Goal: Task Accomplishment & Management: Manage account settings

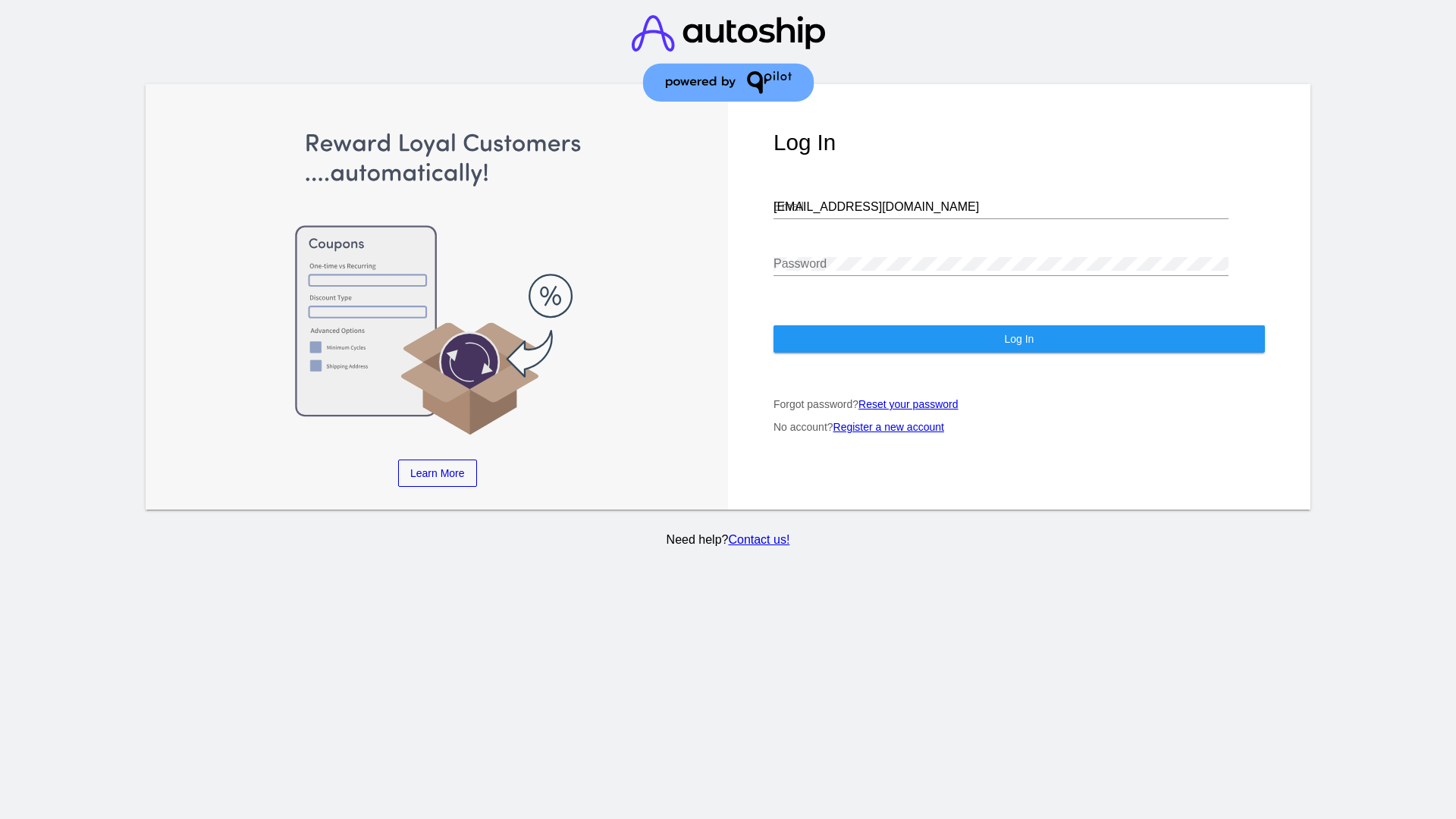
type input "jr@patternsinthecloud.com"
click at [1018, 339] on span "Log In" at bounding box center [1018, 339] width 30 height 12
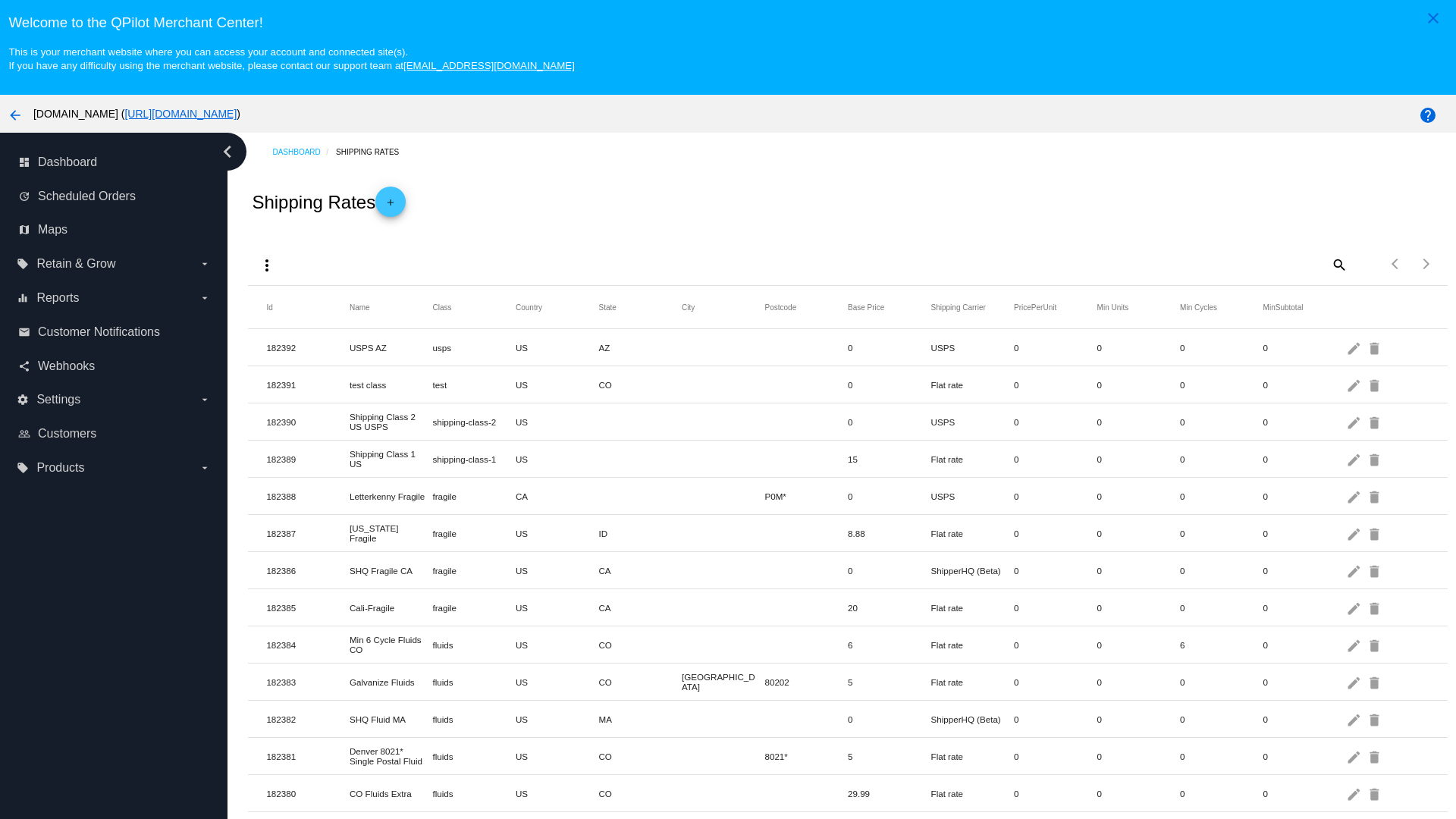
click at [395, 202] on mat-icon "add" at bounding box center [391, 206] width 18 height 18
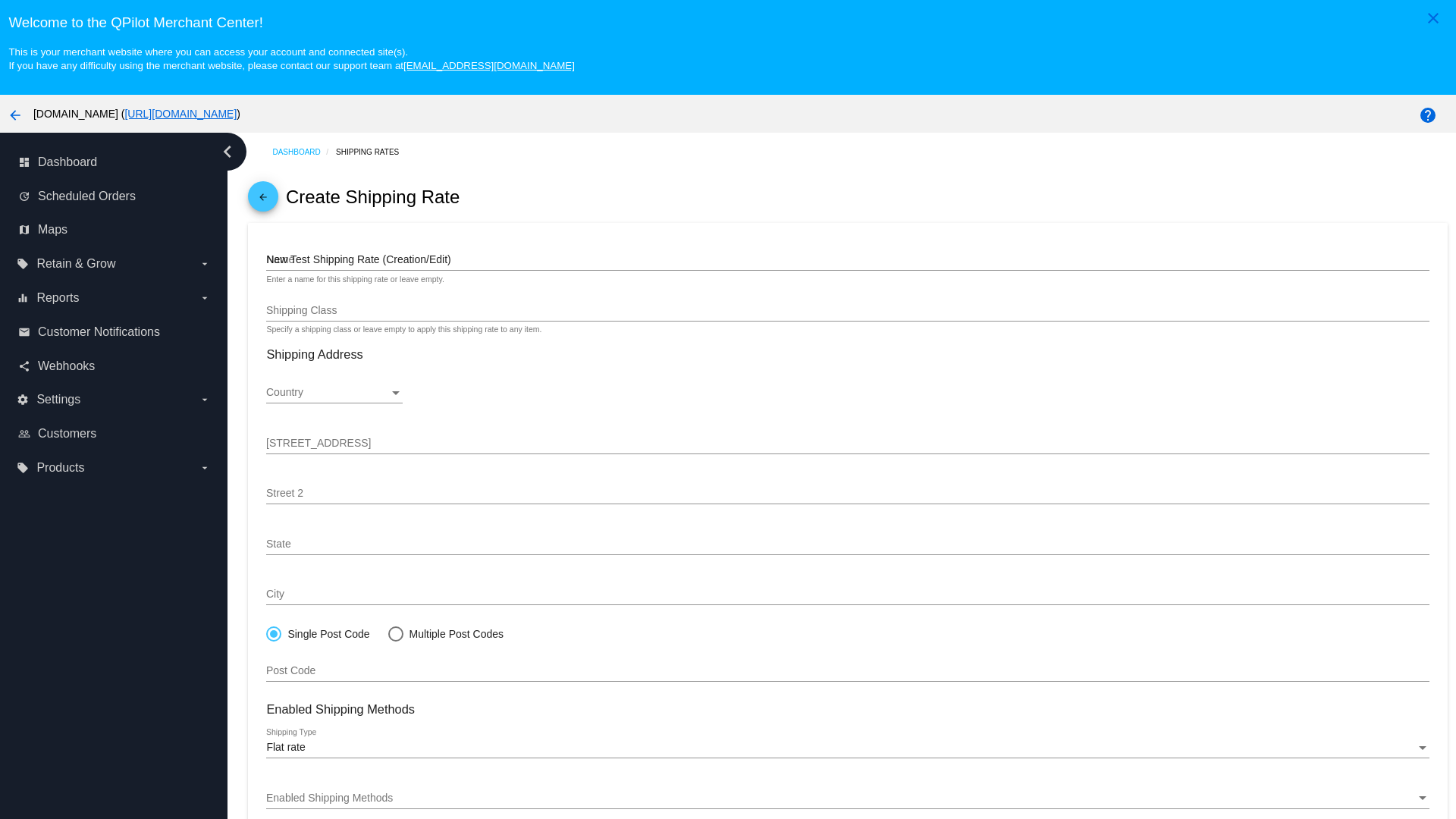
type input "New Test Shipping Rate (Creation/Edit)"
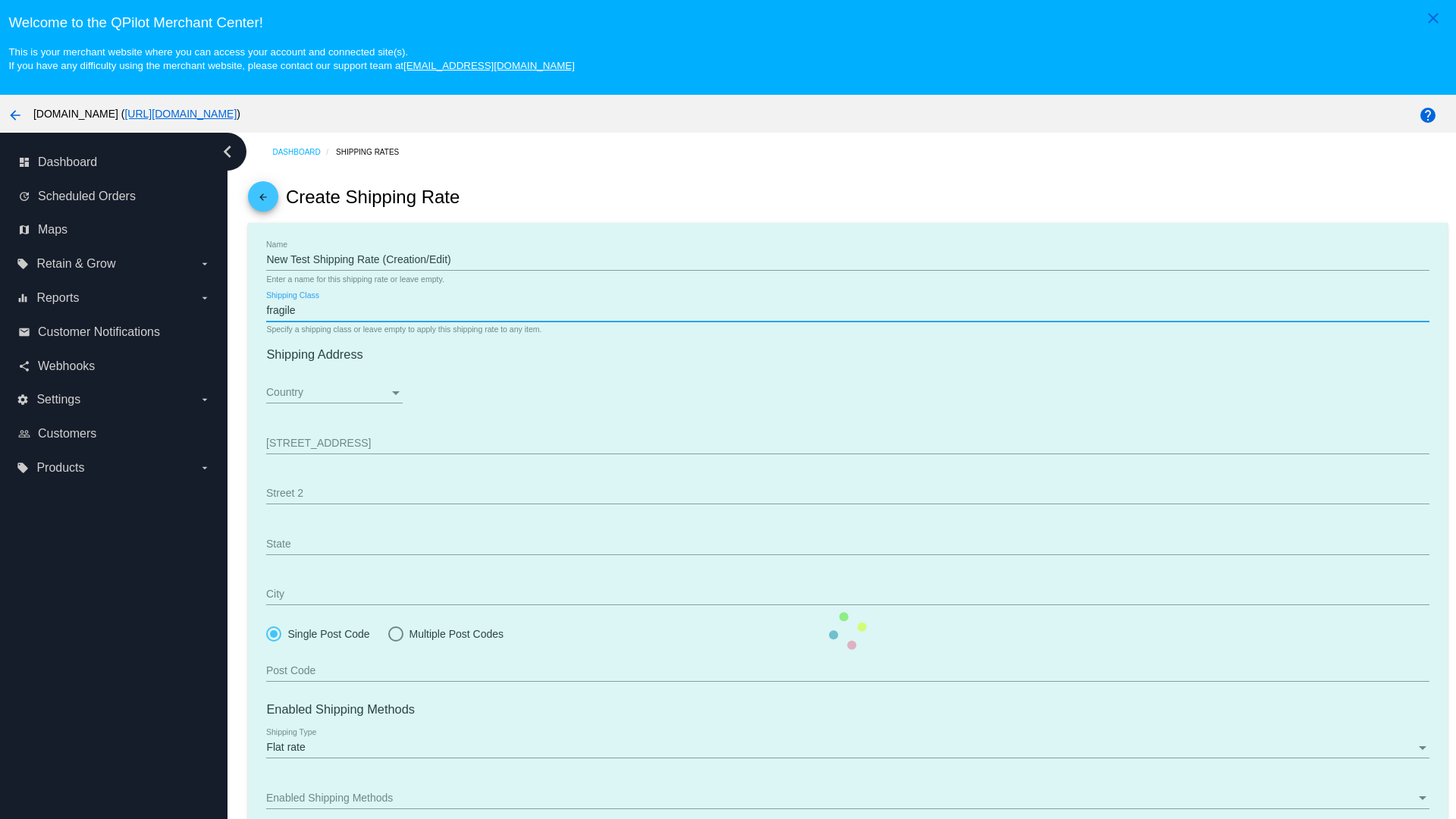
type input "fragile"
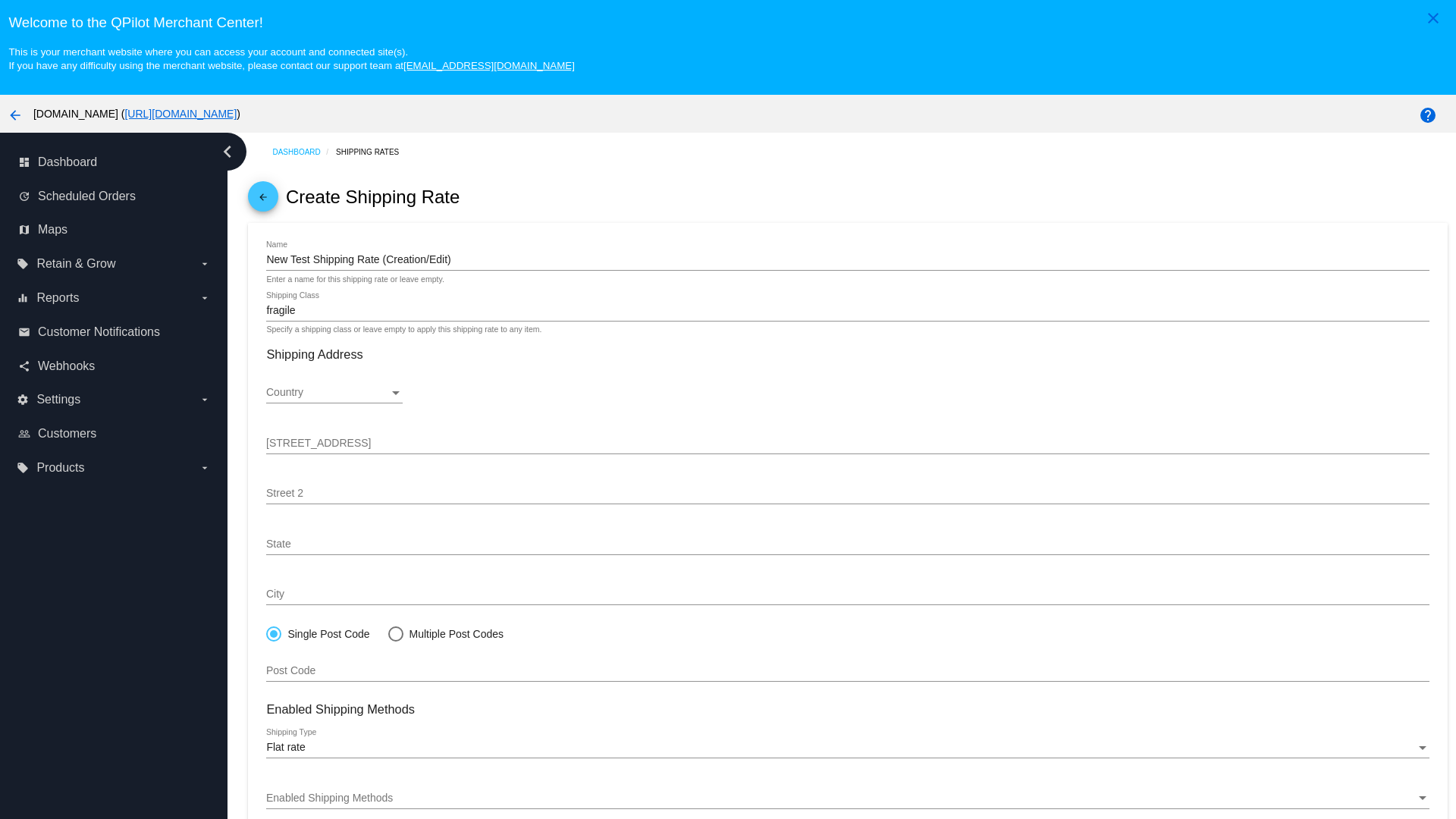
click at [334, 393] on div "Country" at bounding box center [327, 393] width 123 height 12
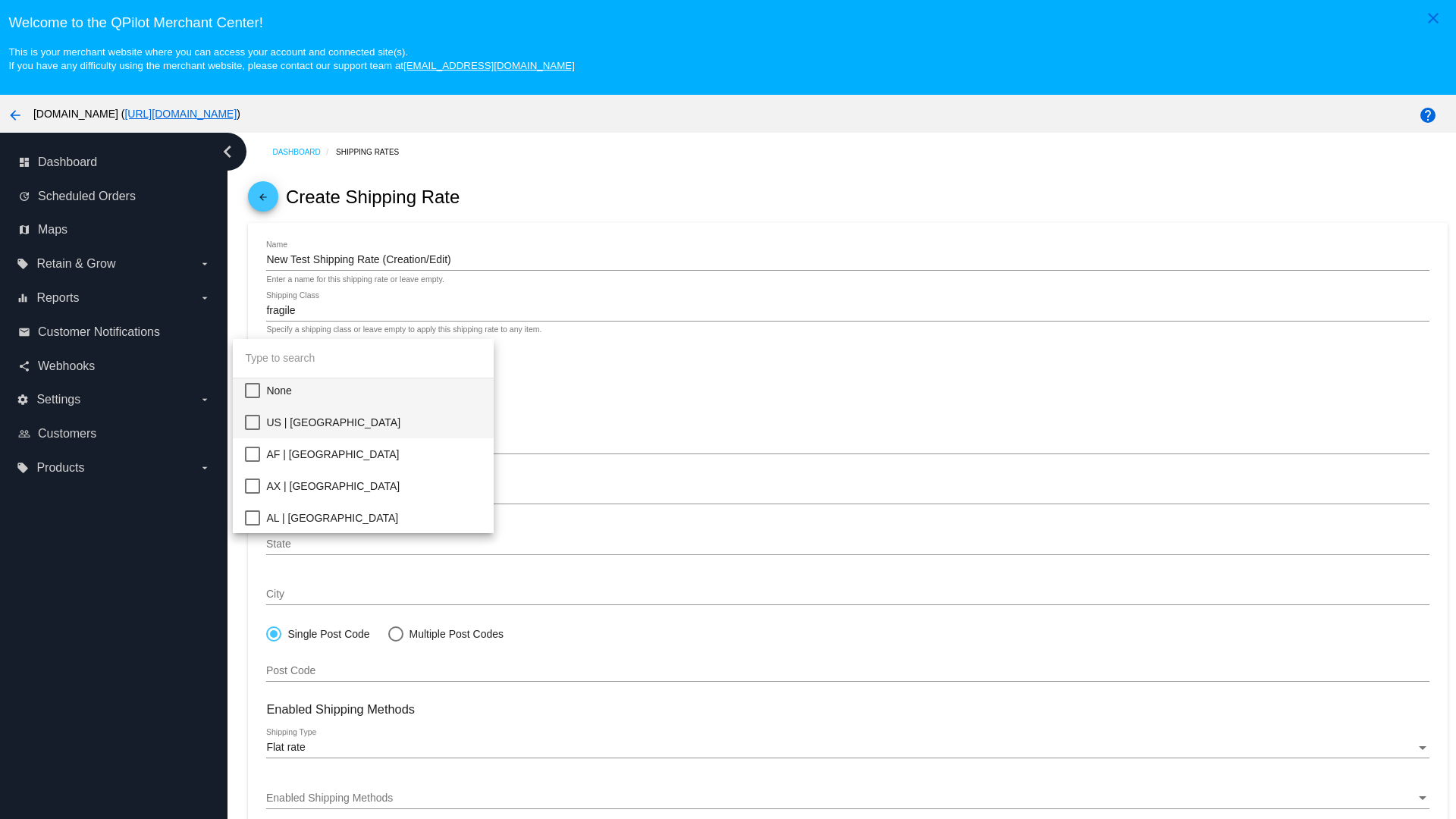
click at [374, 423] on span "US | [GEOGRAPHIC_DATA]" at bounding box center [374, 423] width 216 height 32
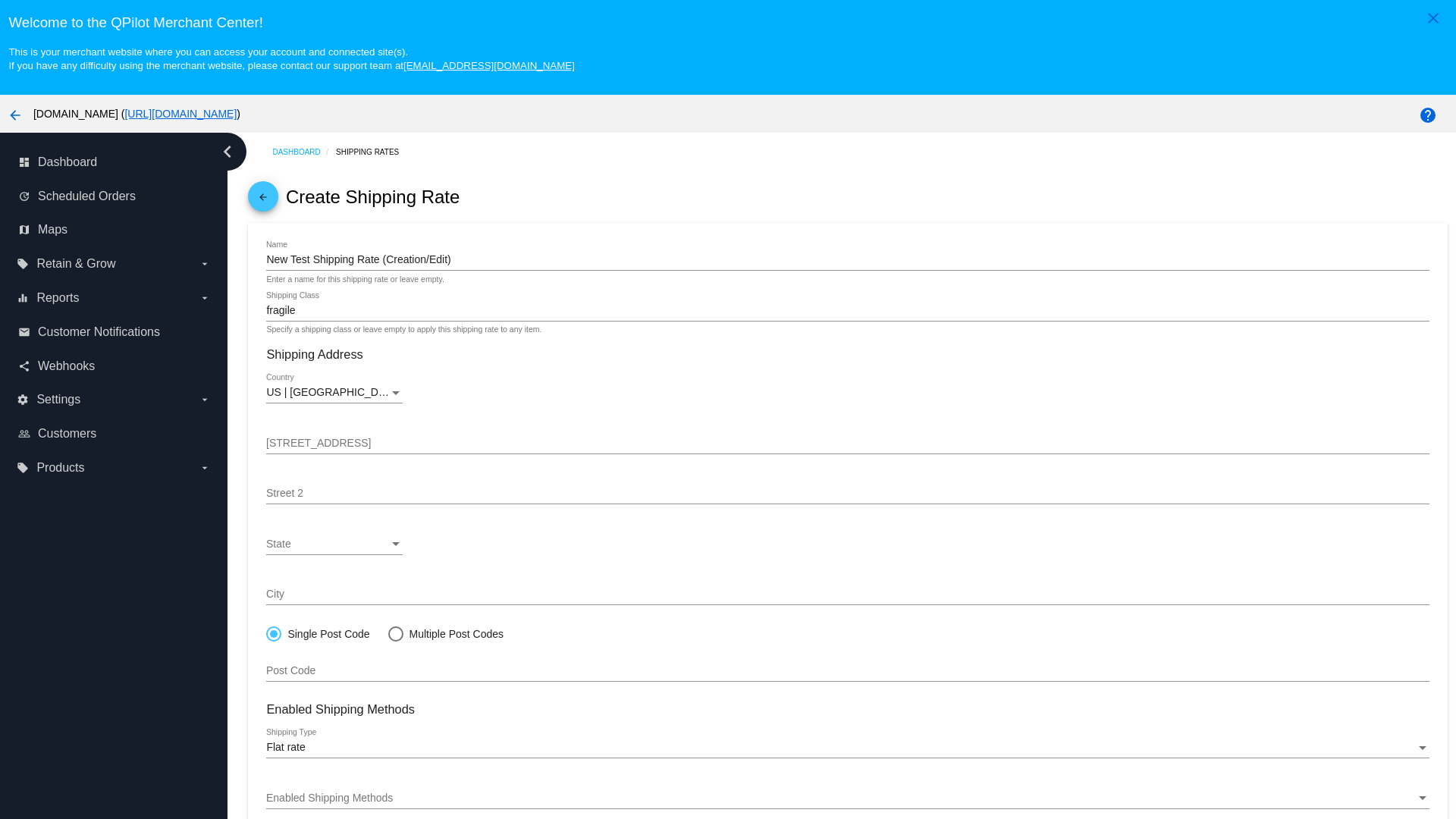
click at [334, 544] on div "State" at bounding box center [327, 545] width 123 height 12
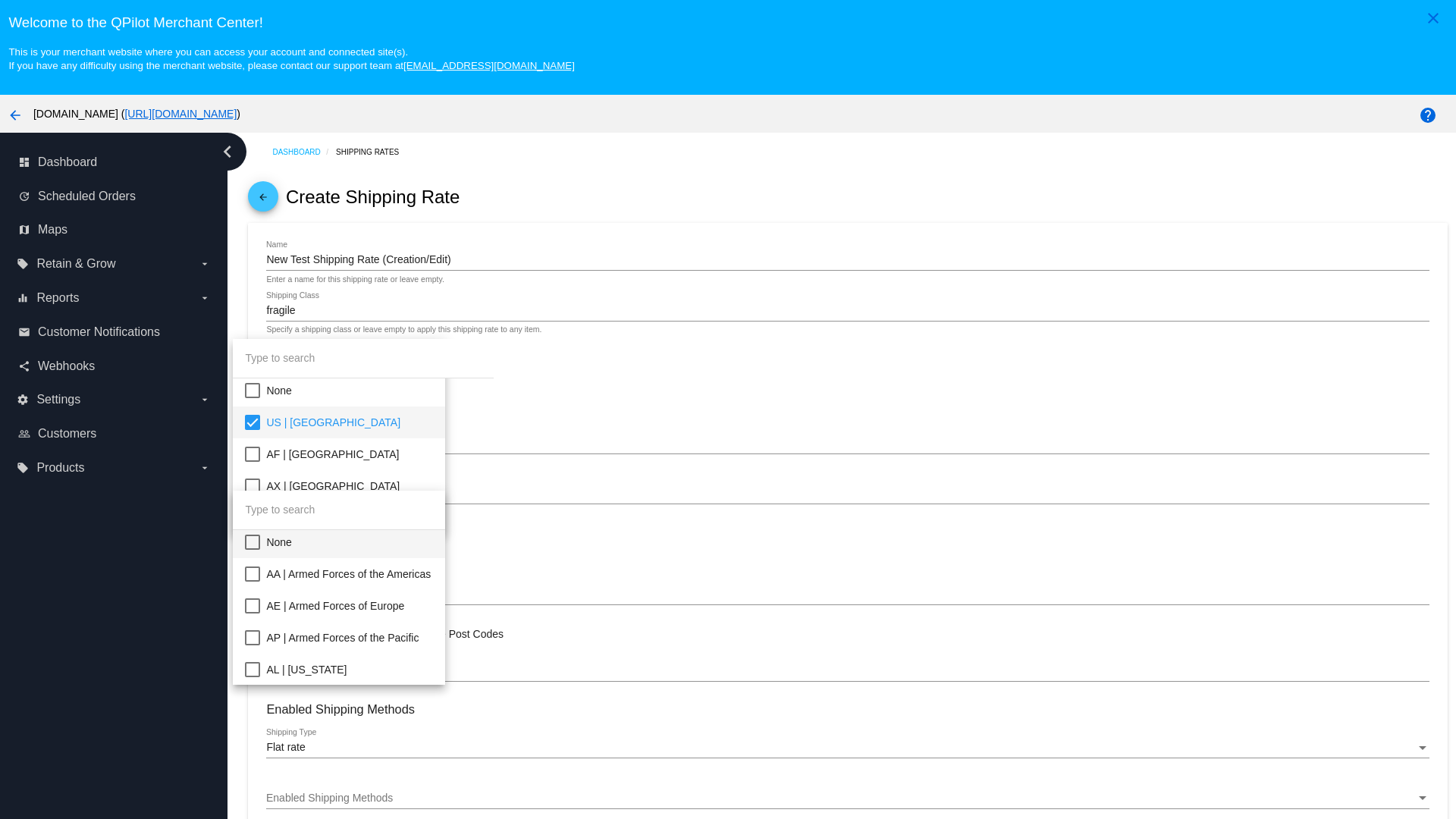
click at [374, 814] on span "CA | [US_STATE]" at bounding box center [350, 830] width 167 height 32
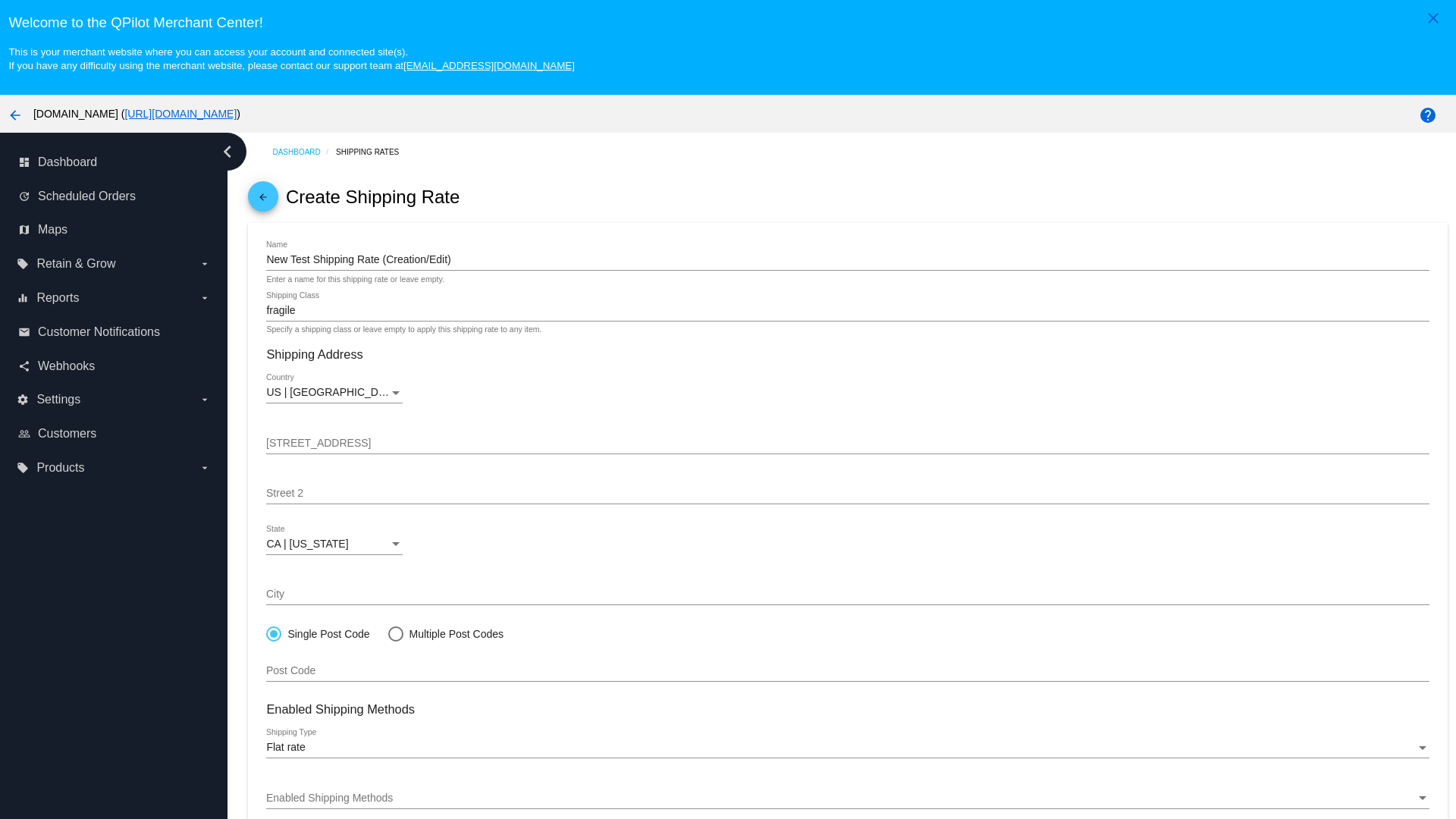
scroll to position [242, 0]
click at [848, 798] on div "Enabled Shipping Methods" at bounding box center [841, 799] width 1149 height 12
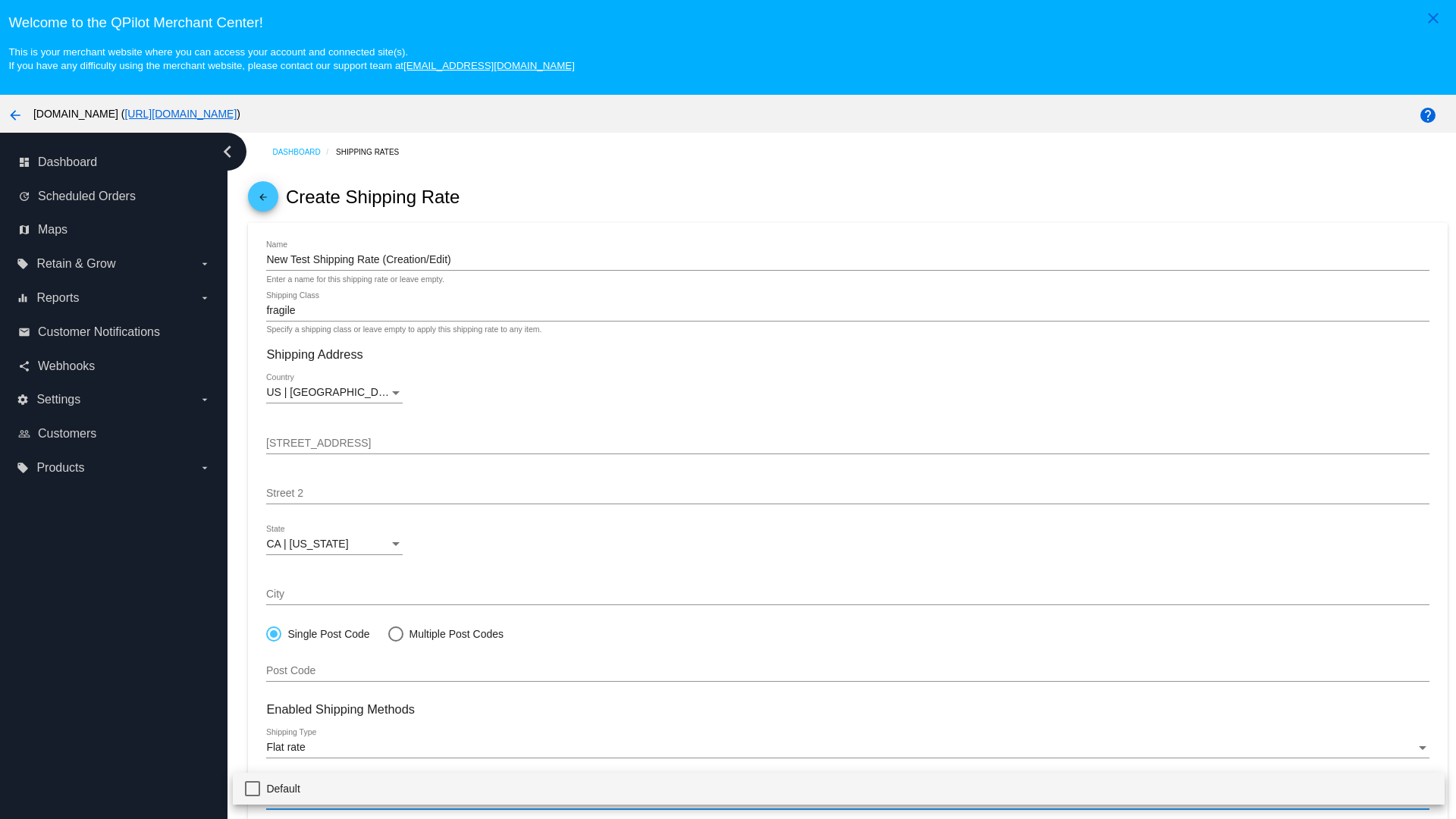
click at [838, 789] on span "Default" at bounding box center [849, 789] width 1166 height 32
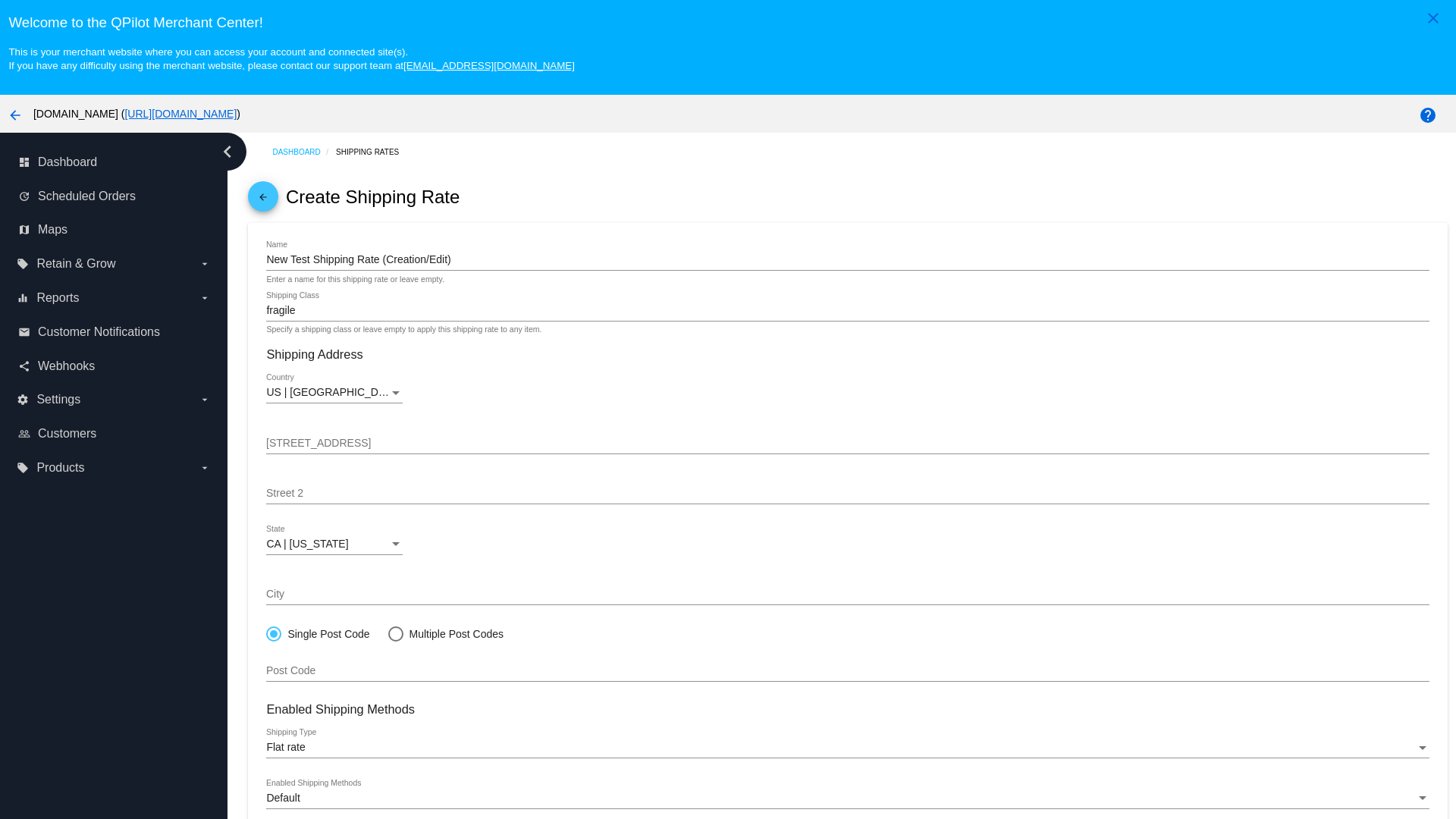
scroll to position [94, 0]
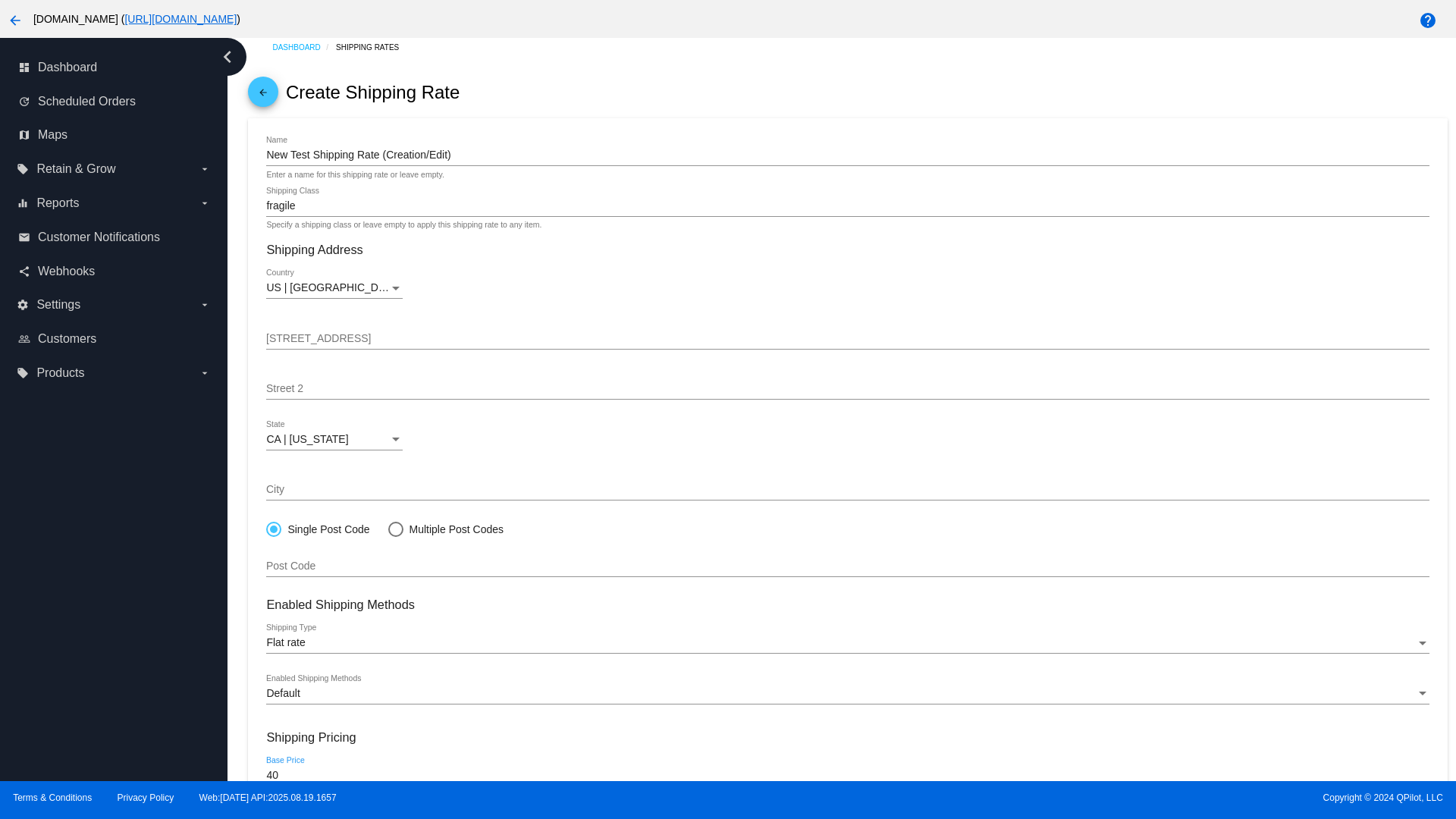
type input "40"
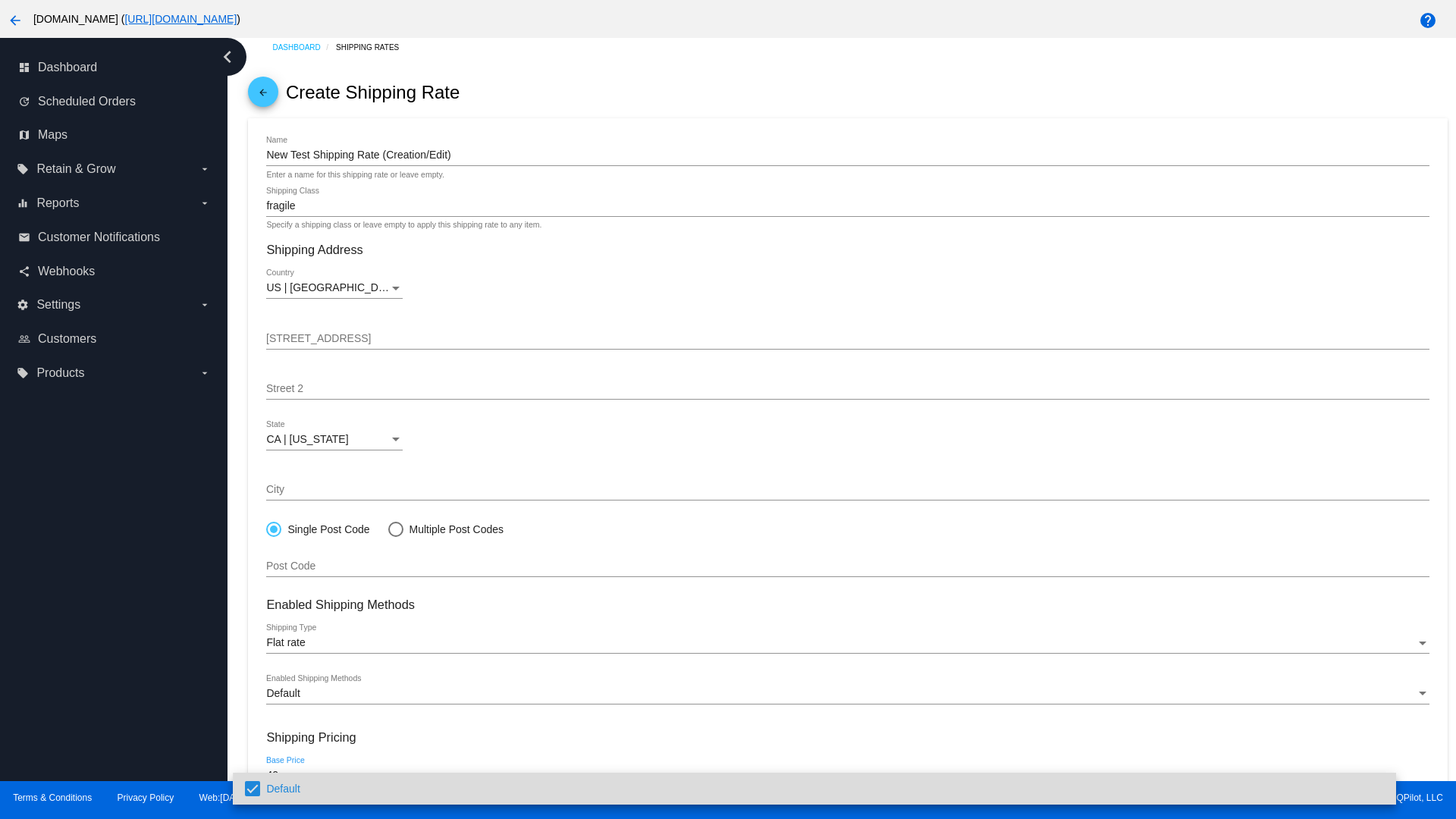
scroll to position [162, 0]
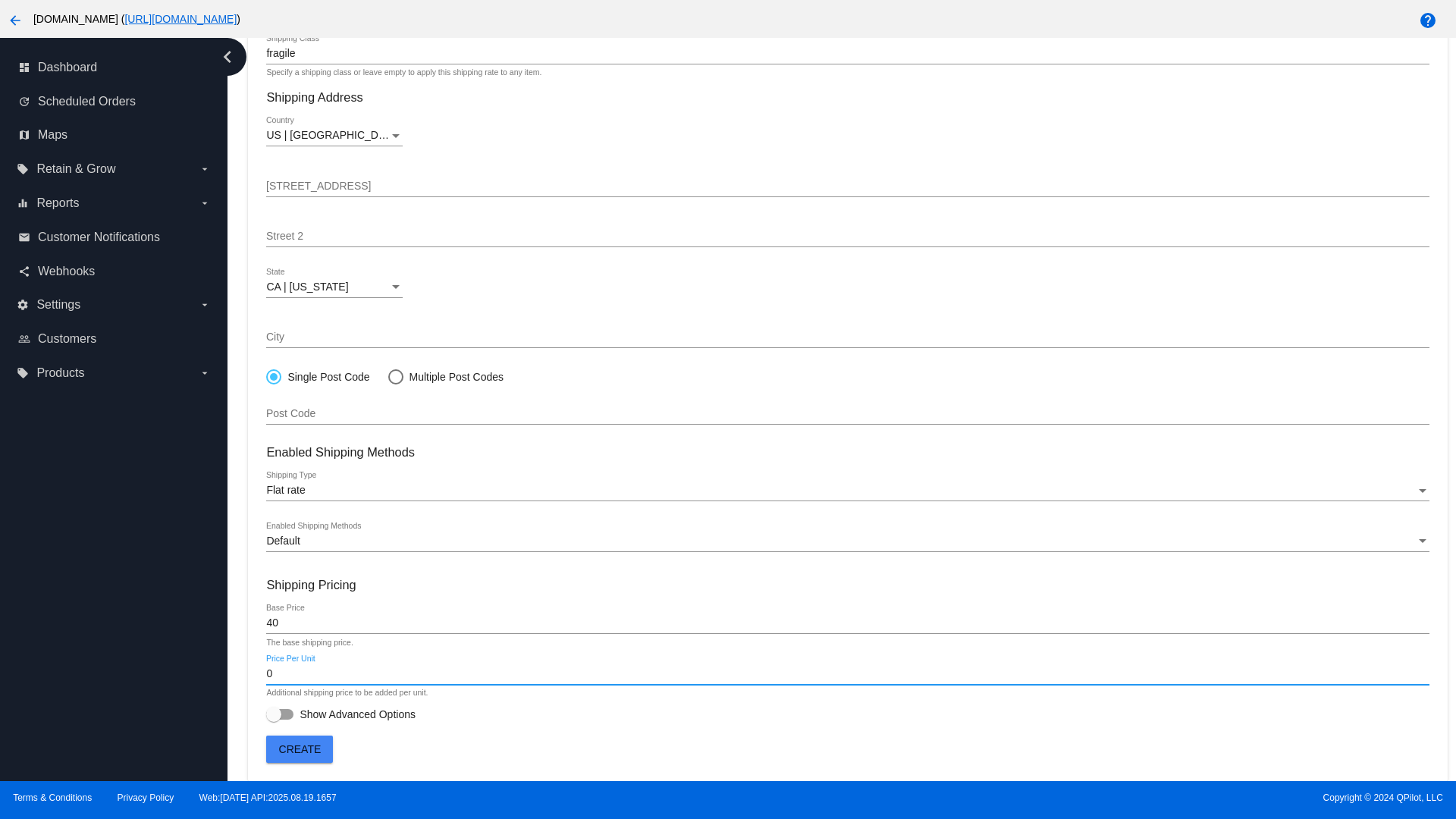
type input "0"
click at [340, 715] on span "Show Advanced Options" at bounding box center [357, 715] width 116 height 15
click at [273, 720] on input "Show Advanced Options" at bounding box center [273, 720] width 1 height 1
checkbox input "true"
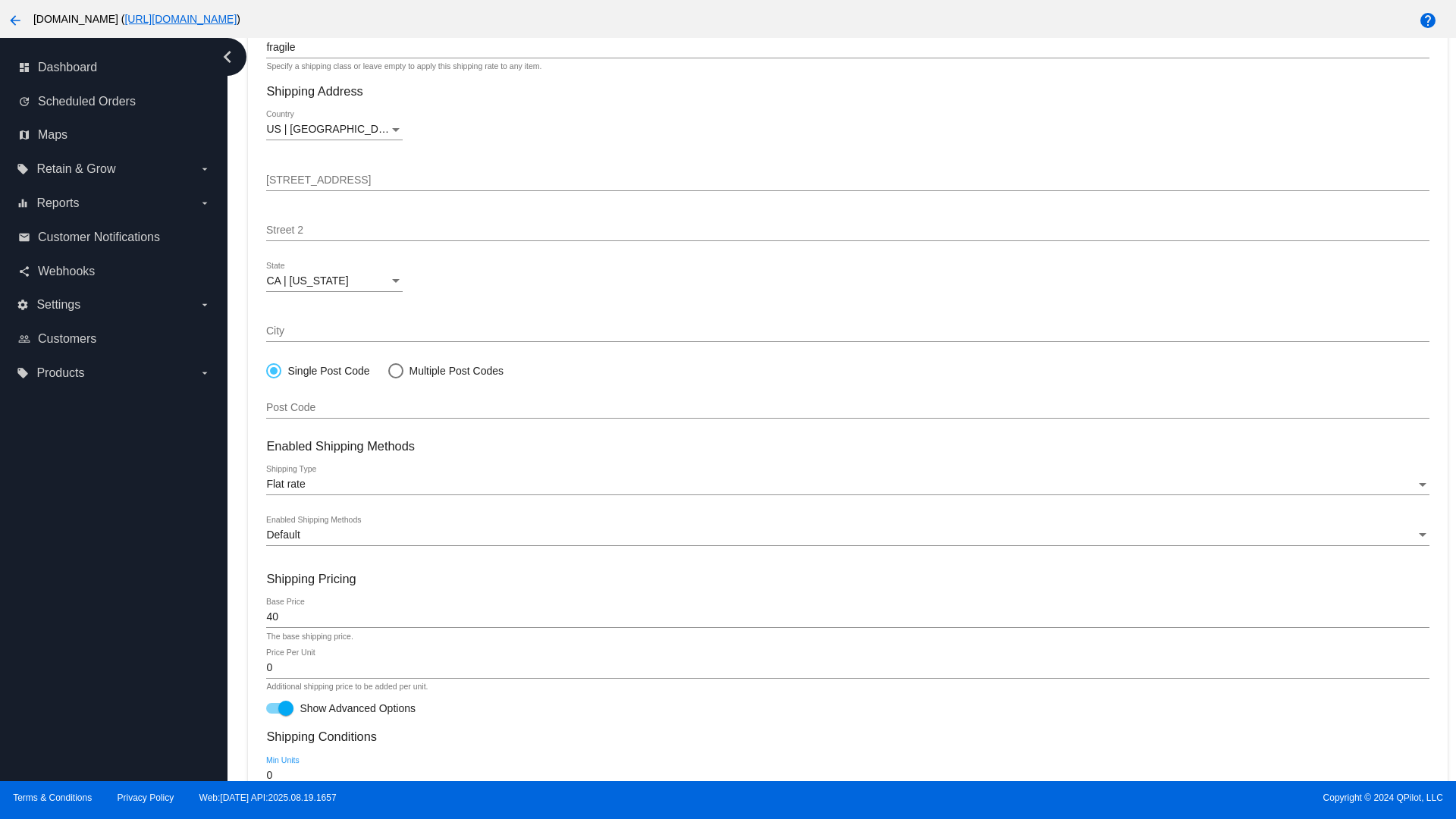
type input "0"
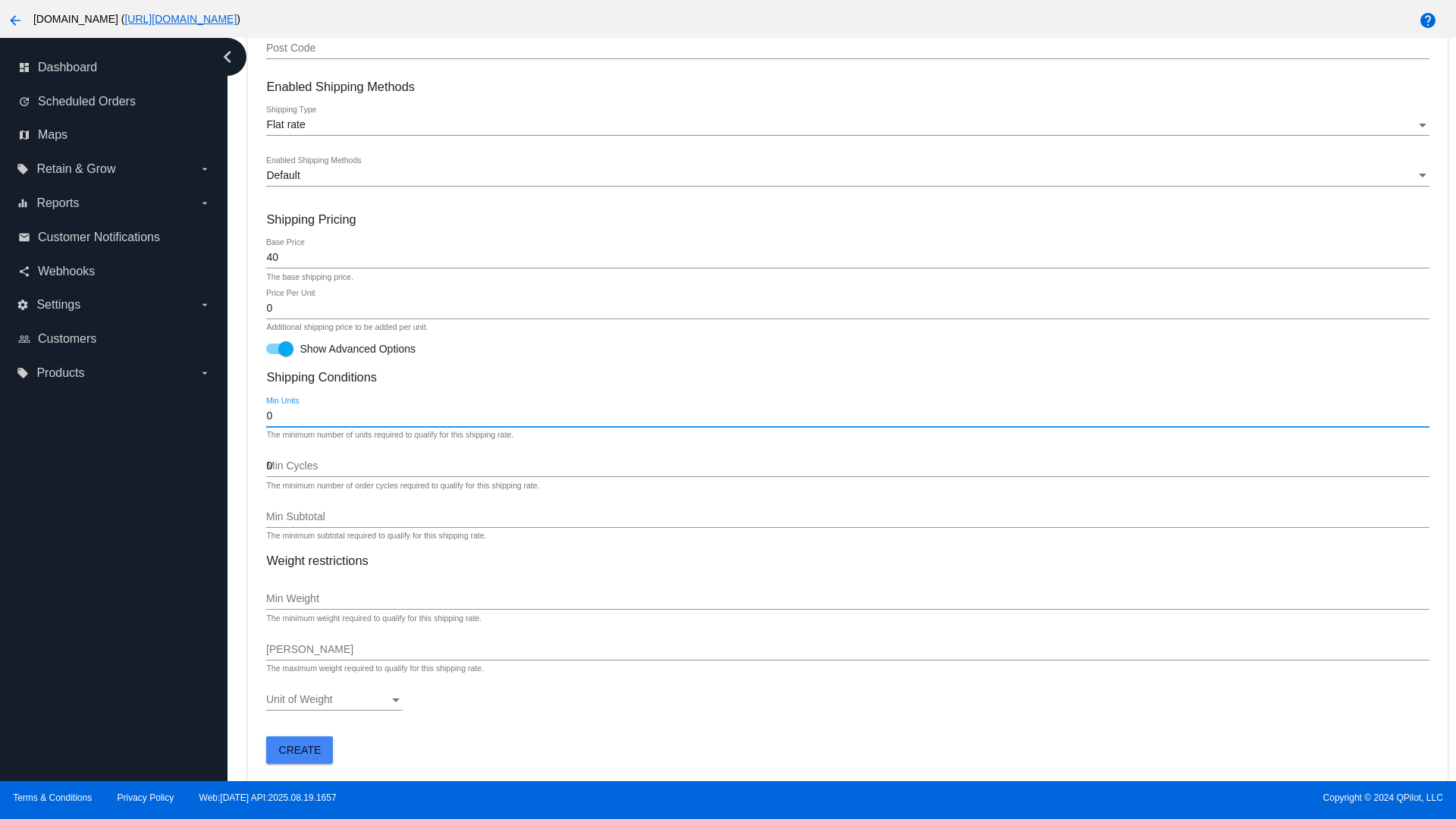
type input "0"
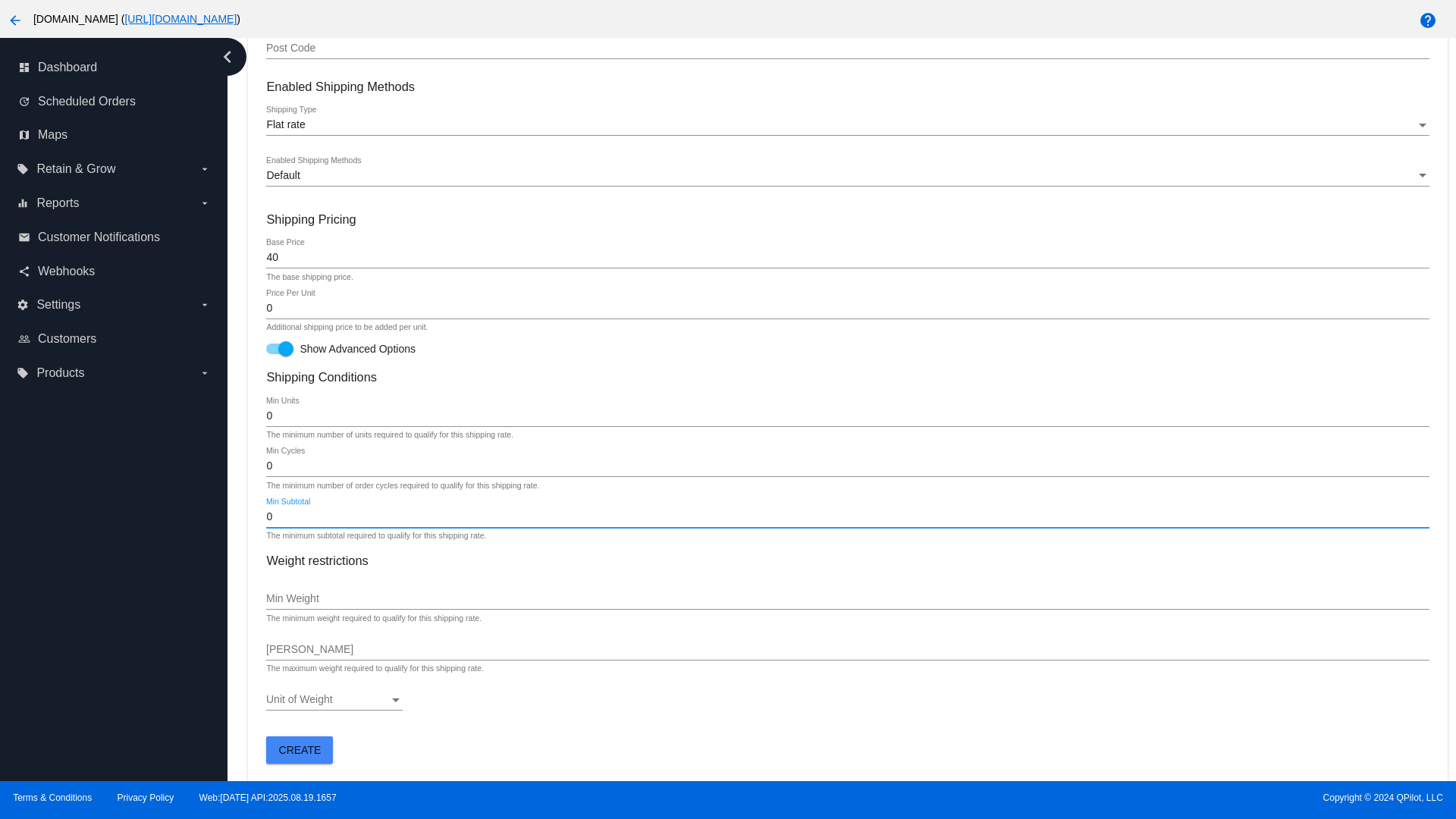
type input "0"
click at [299, 750] on span "Create" at bounding box center [300, 750] width 43 height 12
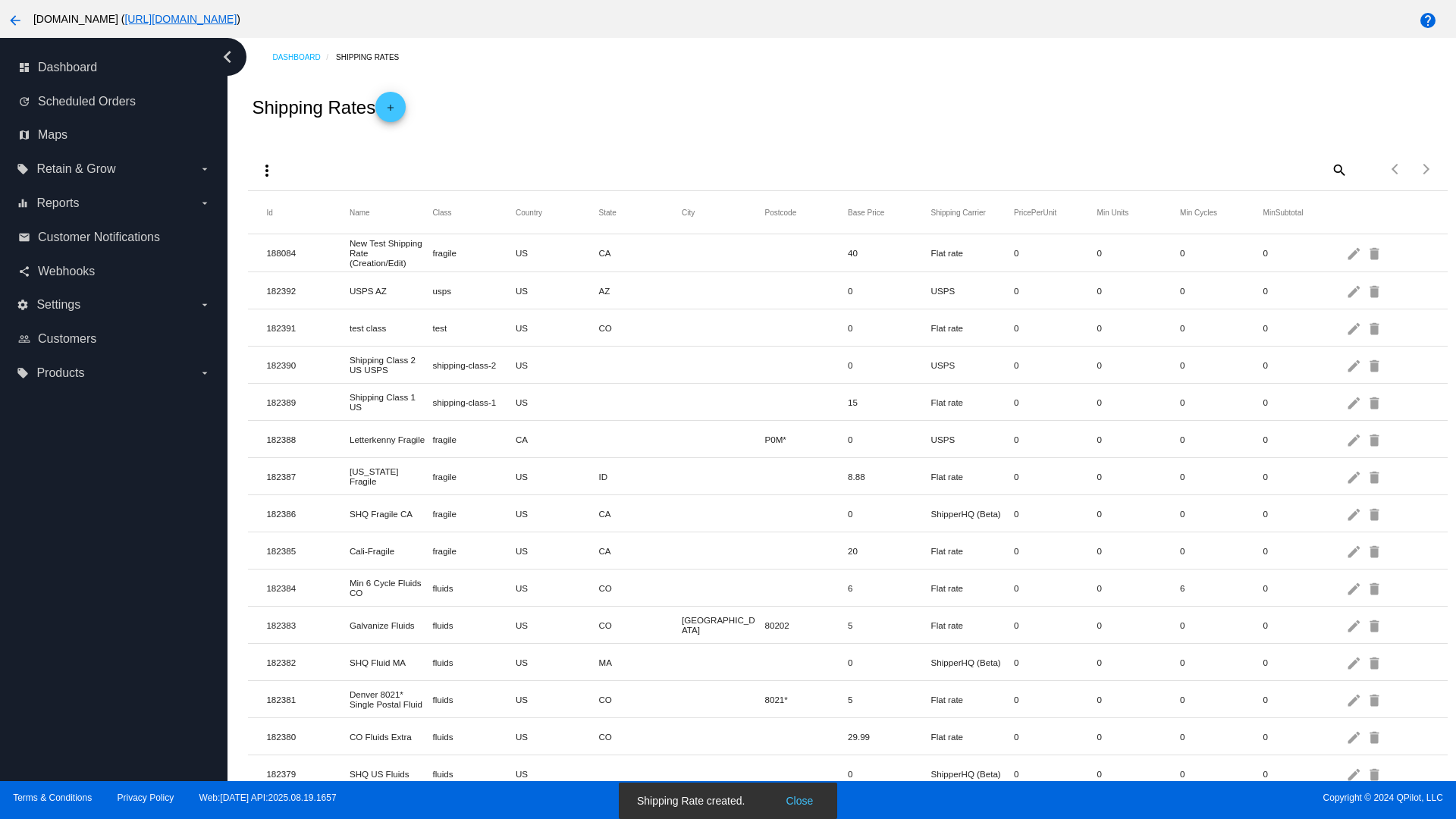
click at [1355, 253] on mat-icon "edit" at bounding box center [1355, 253] width 18 height 24
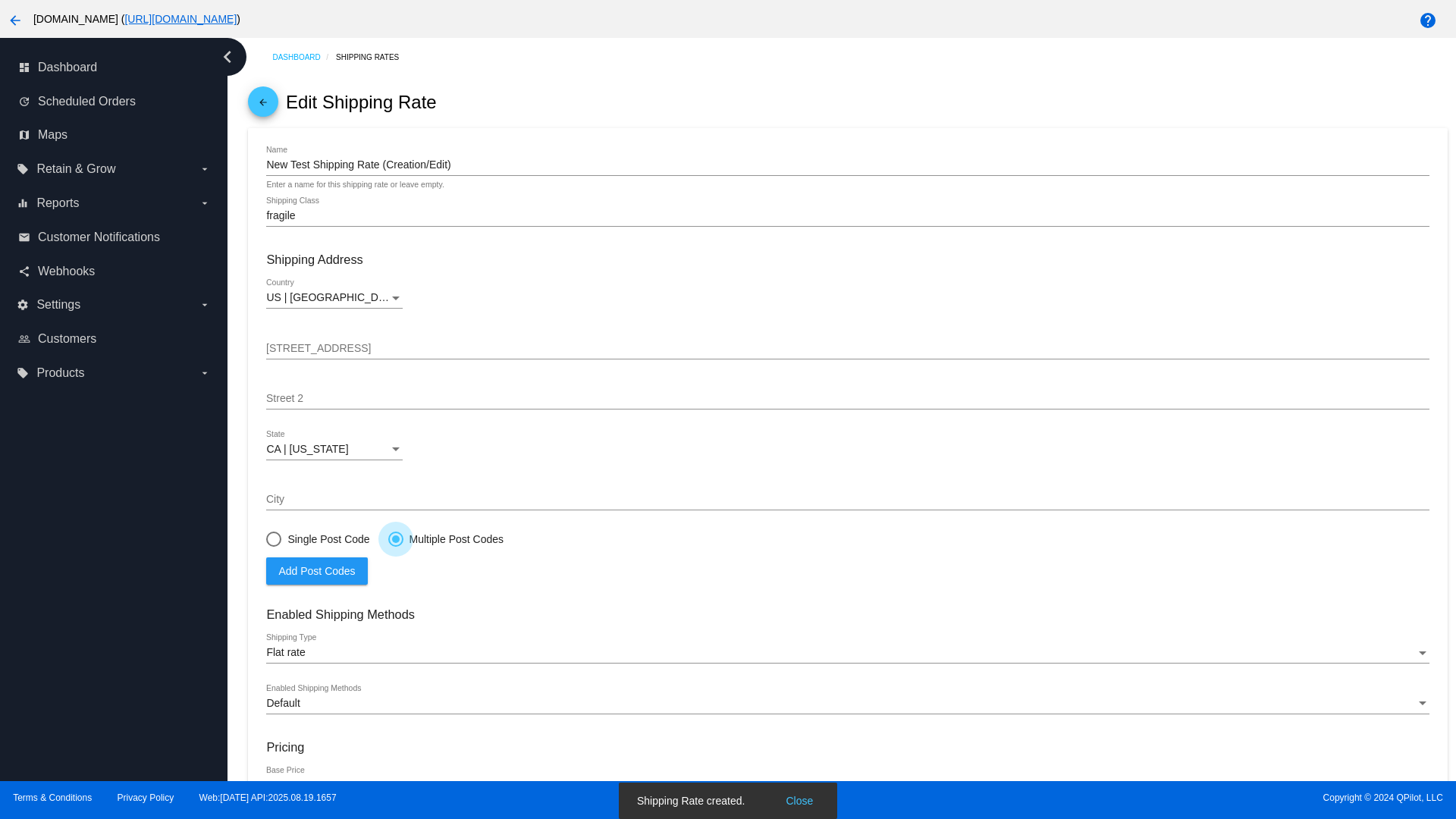
click at [317, 571] on span "Add Post Codes" at bounding box center [316, 571] width 77 height 12
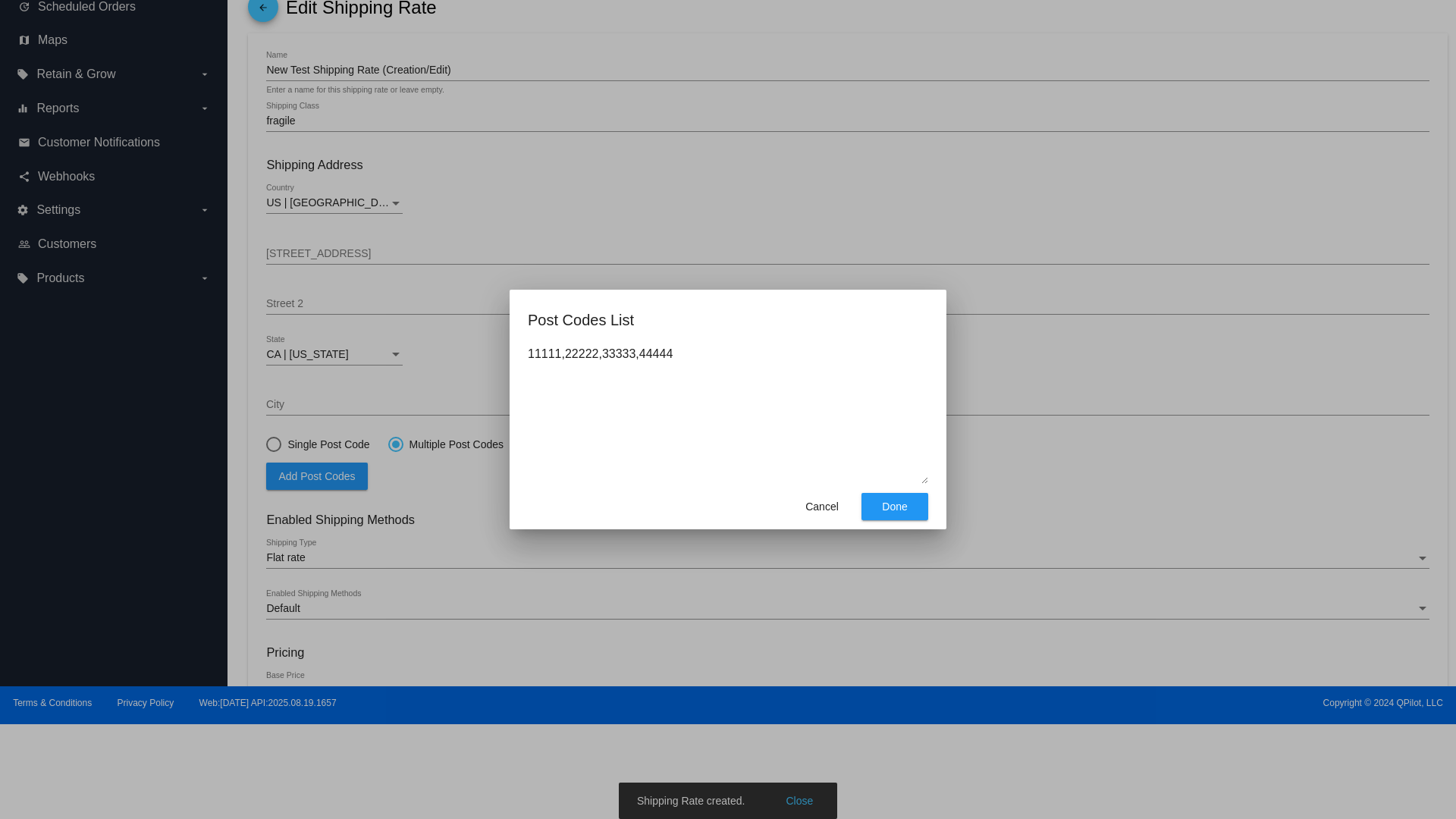
type textarea "11111,22222,33333,44444"
click at [895, 507] on span "Done" at bounding box center [894, 507] width 25 height 12
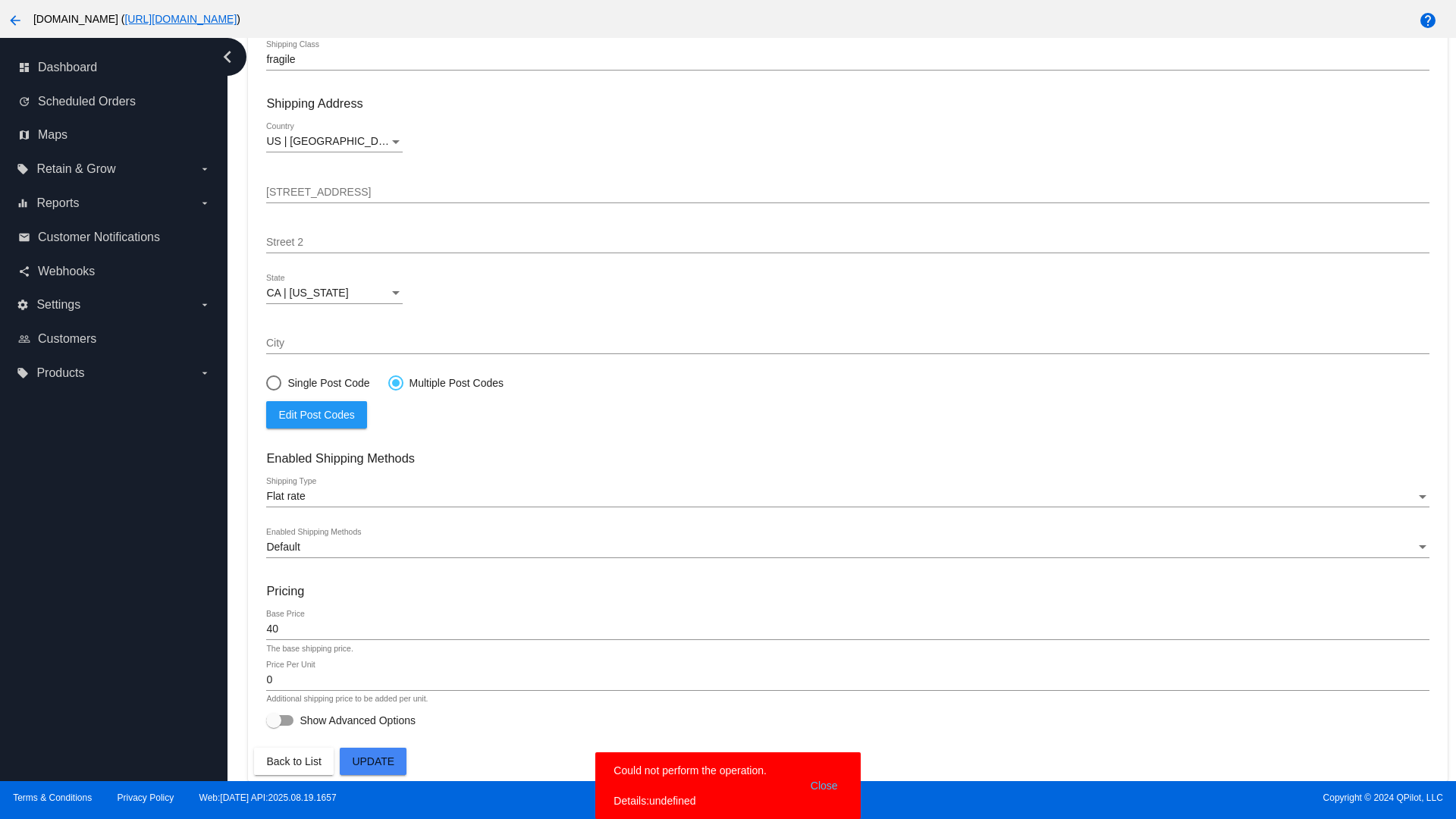
click at [395, 382] on div at bounding box center [396, 383] width 8 height 8
click at [388, 382] on input "Multiple Post Codes" at bounding box center [388, 382] width 1 height 1
click at [316, 414] on span "Edit Post Codes" at bounding box center [316, 415] width 76 height 12
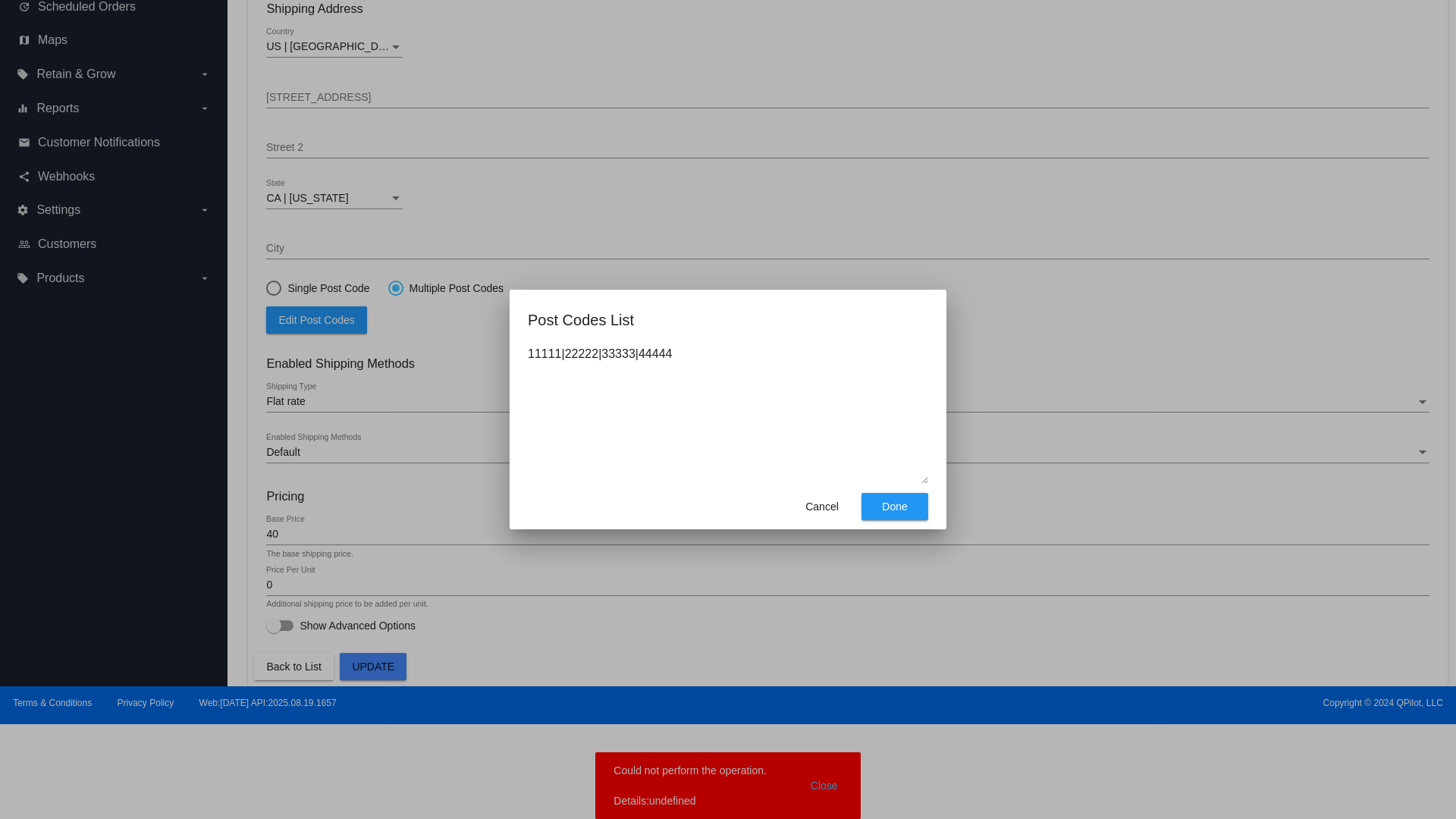
type textarea "11111|22222|33333|44444"
click at [895, 507] on span "Done" at bounding box center [894, 507] width 25 height 12
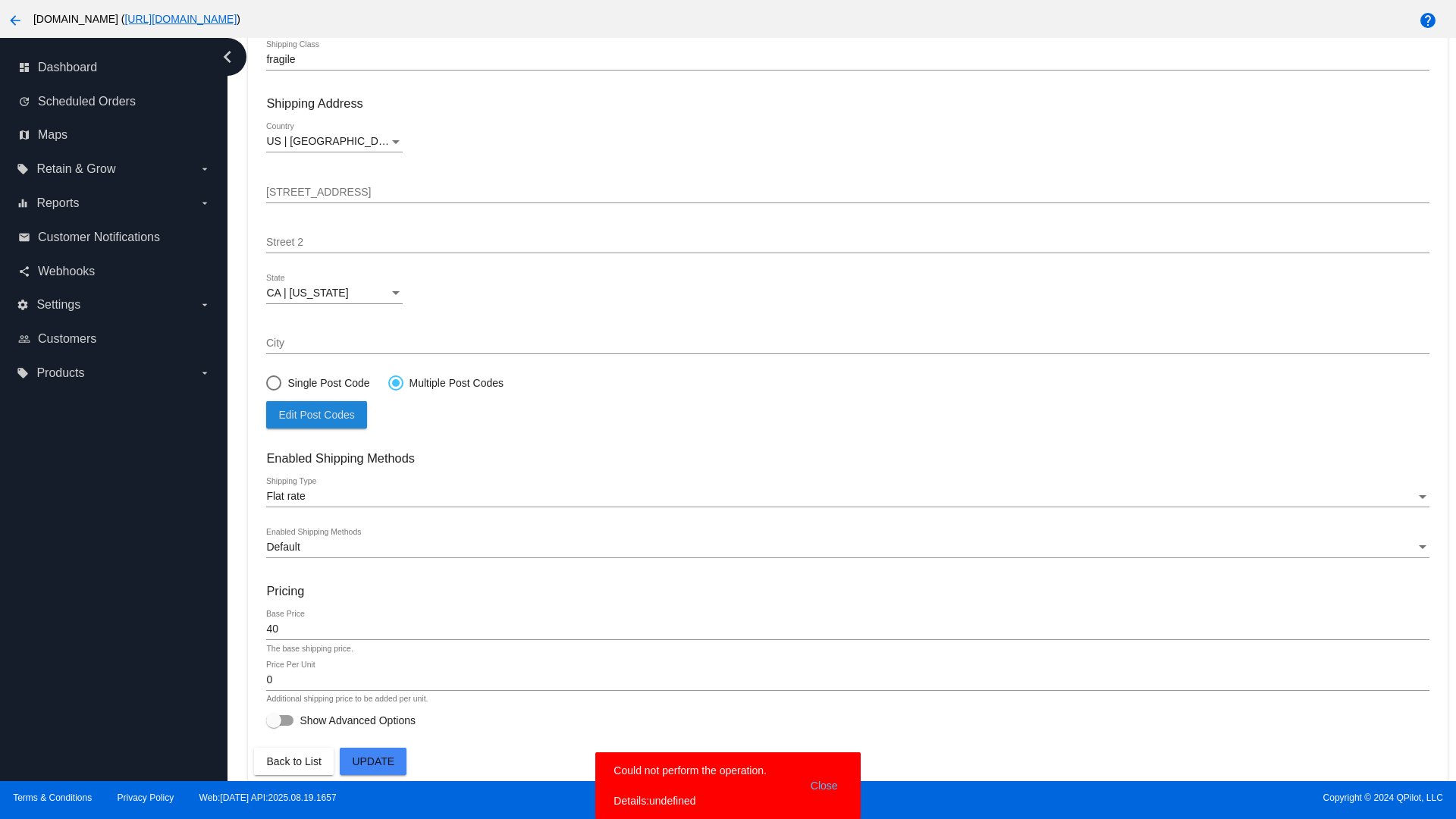
click at [373, 762] on span "Update" at bounding box center [373, 762] width 43 height 12
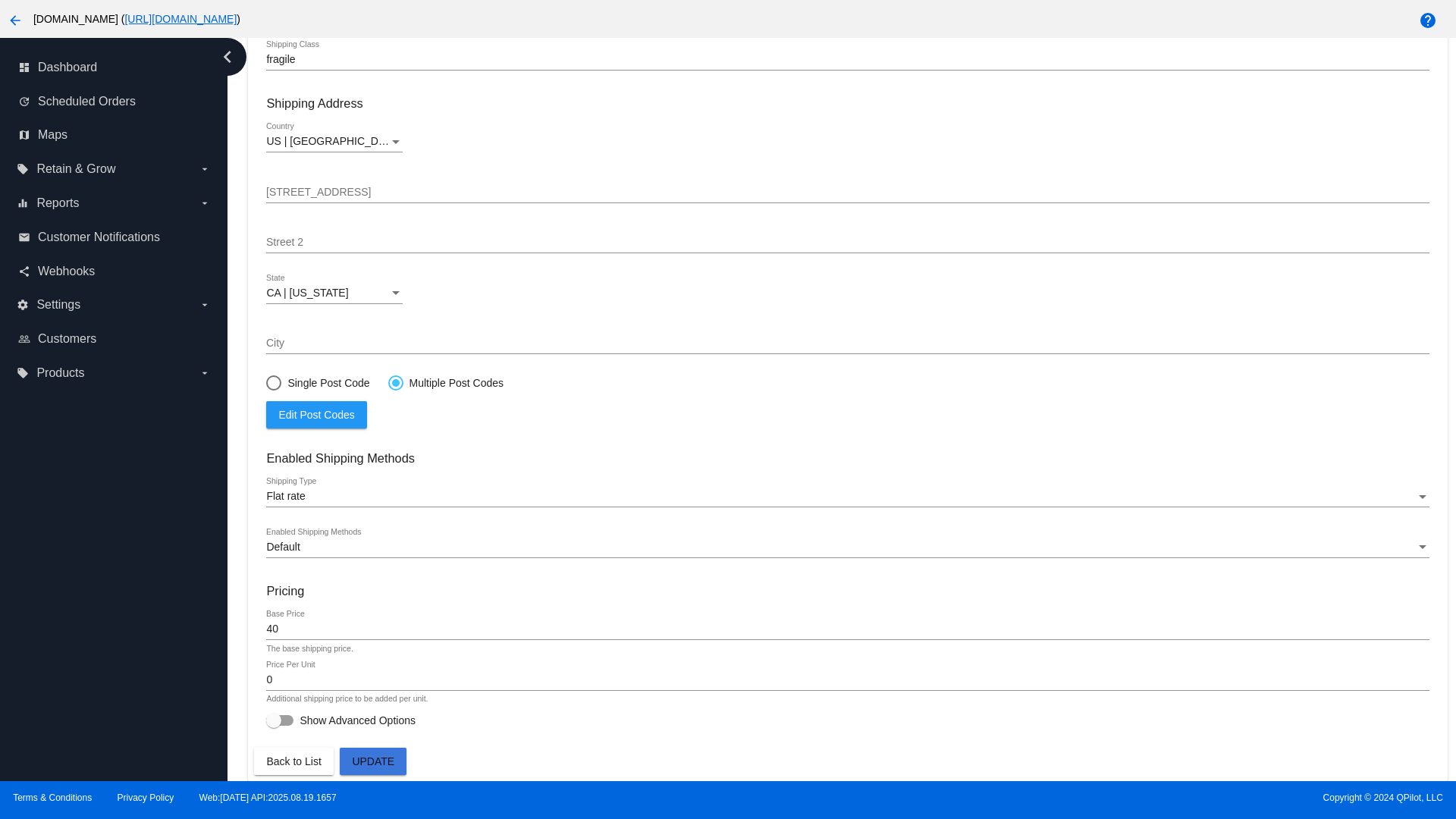
click at [395, 382] on div at bounding box center [396, 383] width 8 height 8
click at [388, 382] on input "Multiple Post Codes" at bounding box center [388, 382] width 1 height 1
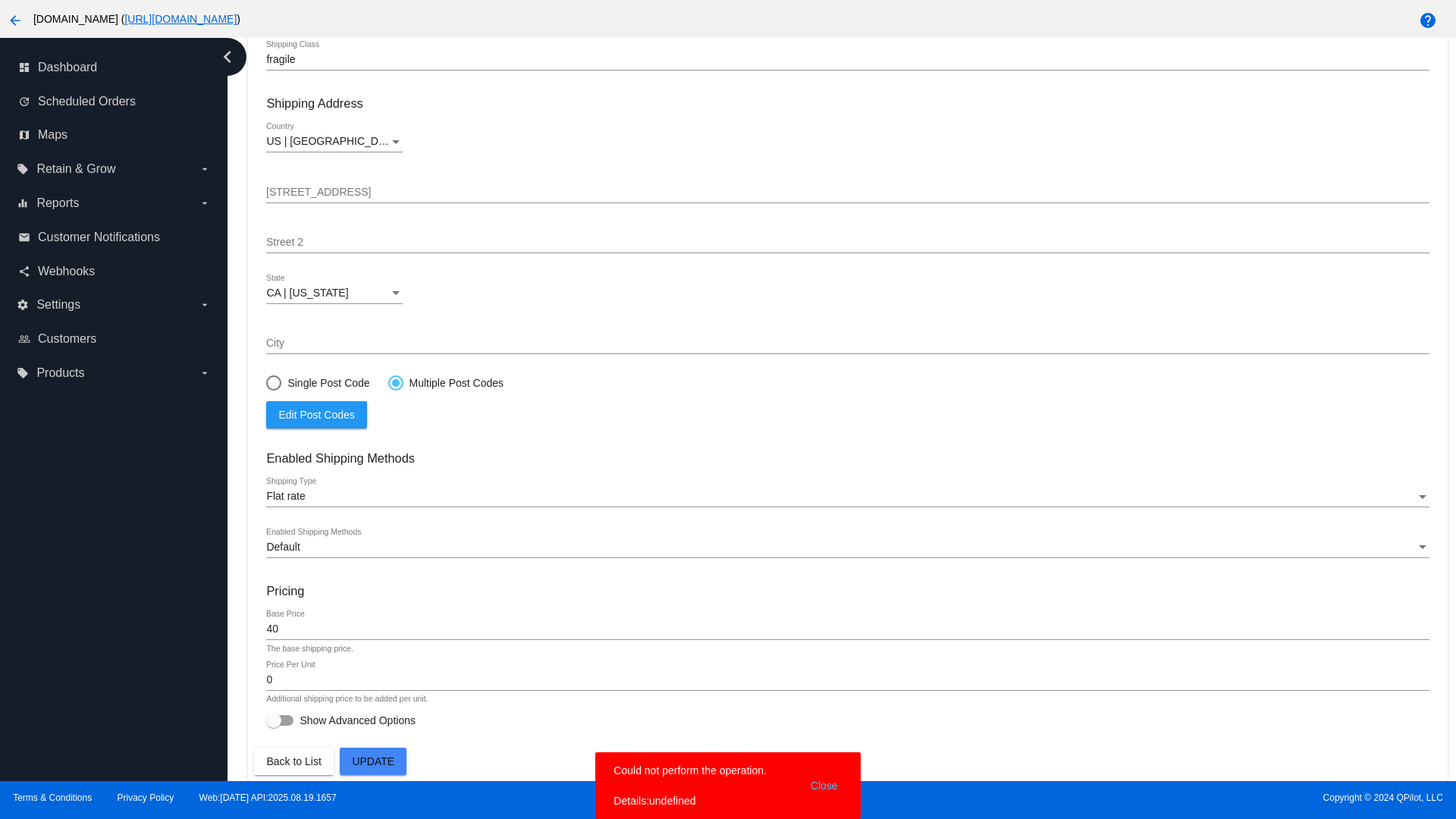
click at [316, 414] on span "Edit Post Codes" at bounding box center [316, 415] width 76 height 12
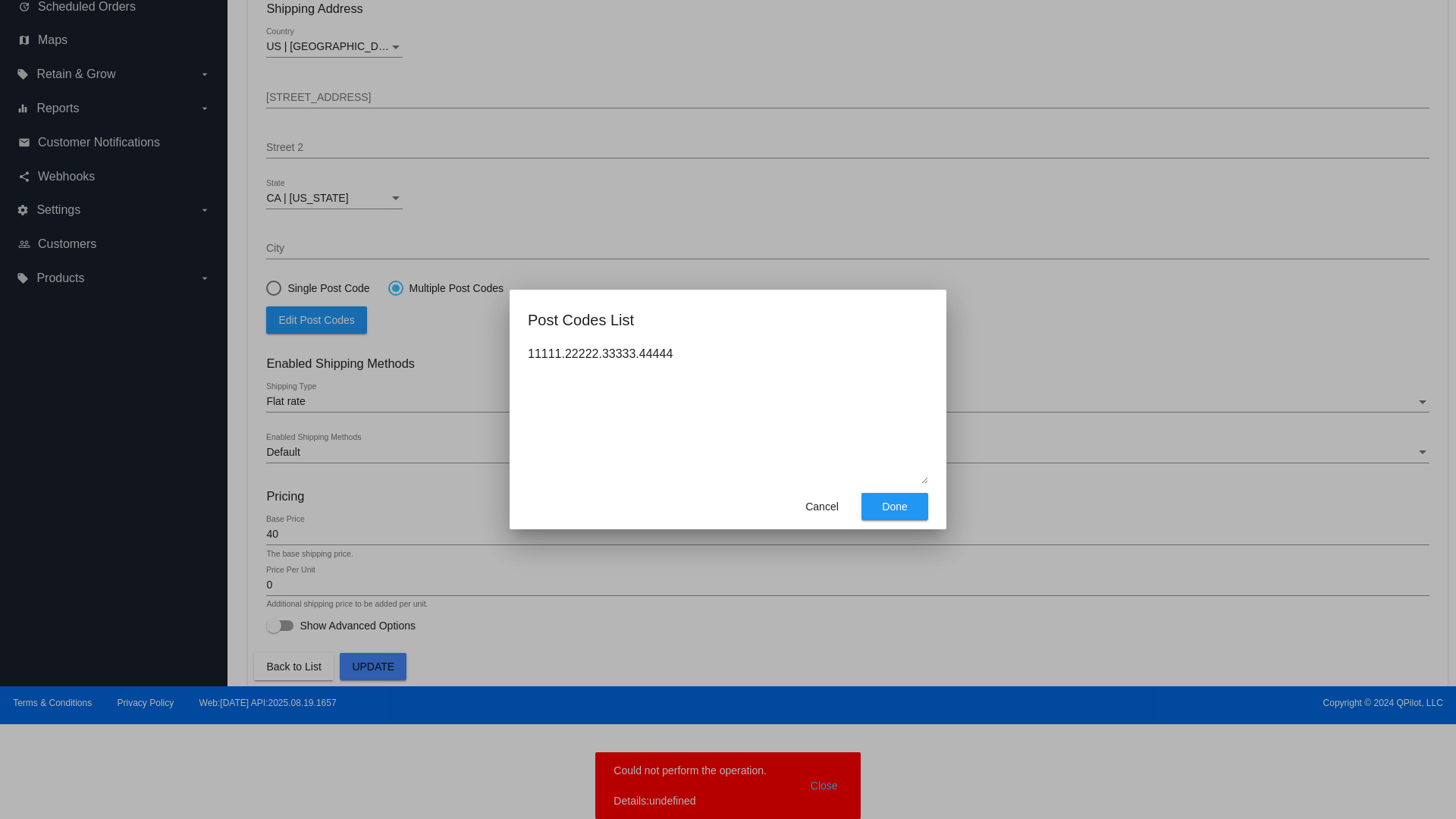
type textarea "11111.22222.33333.44444"
click at [895, 507] on span "Done" at bounding box center [894, 507] width 25 height 12
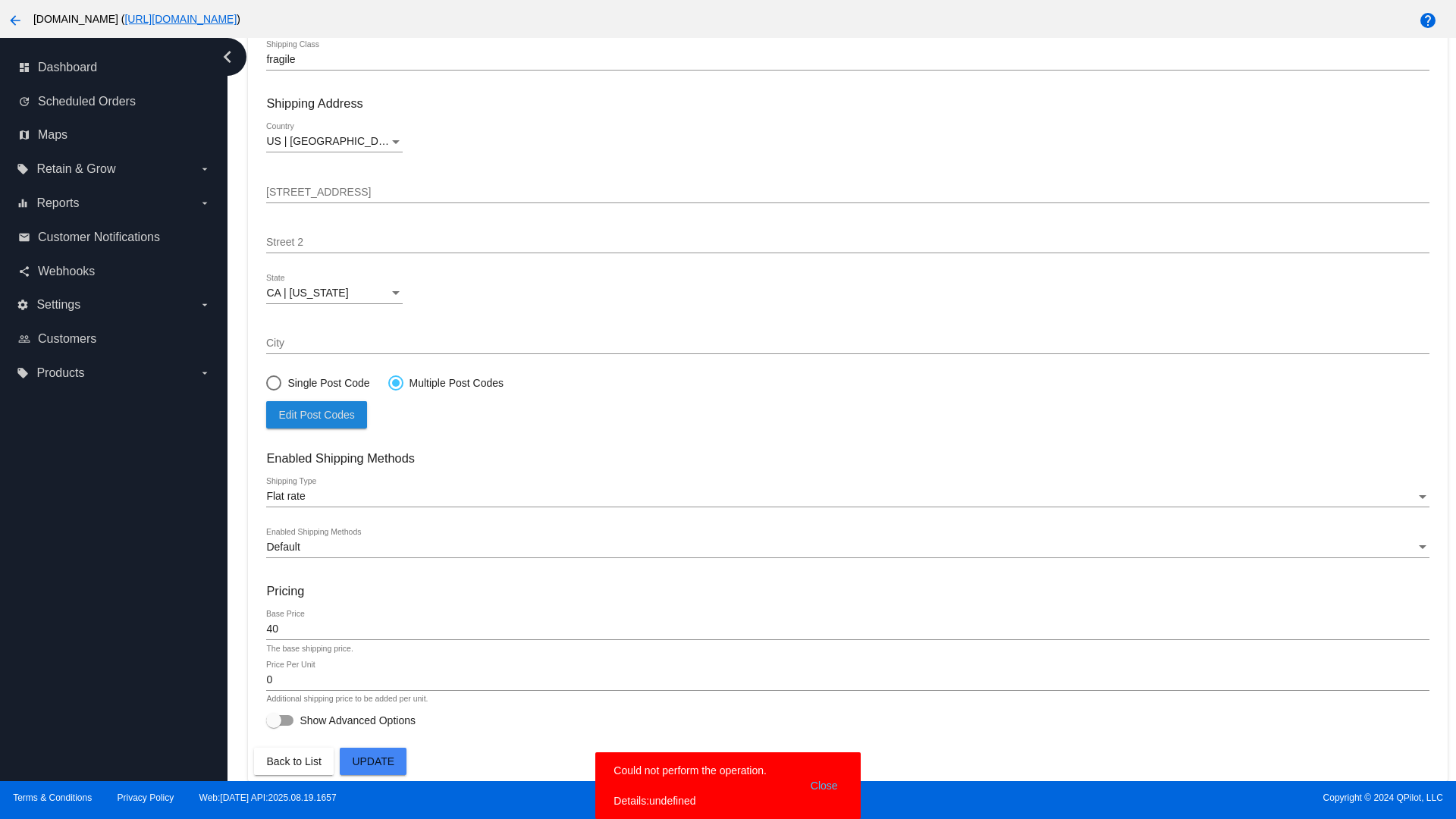
click at [373, 762] on span "Update" at bounding box center [373, 762] width 43 height 12
